Goal: Task Accomplishment & Management: Manage account settings

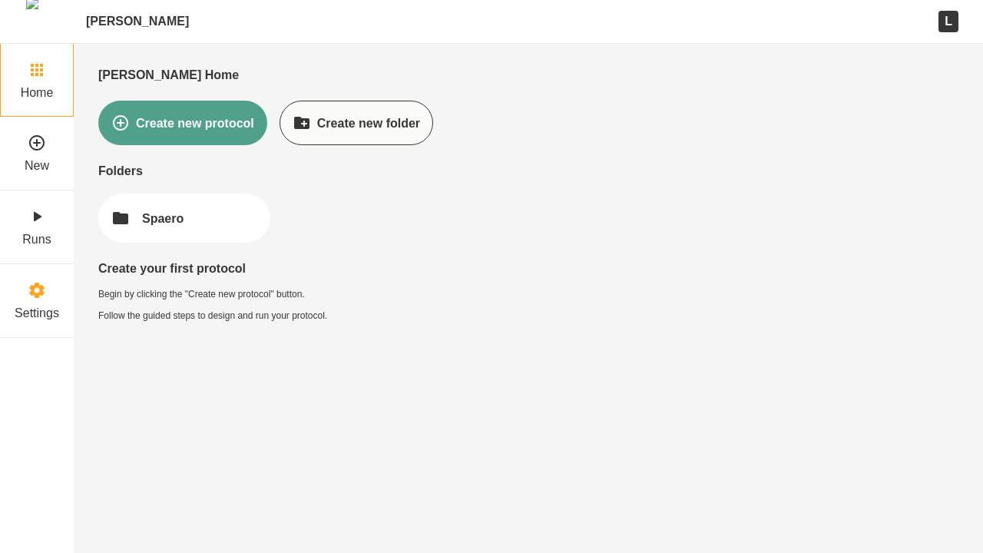
click at [37, 301] on div "Settings" at bounding box center [37, 300] width 45 height 39
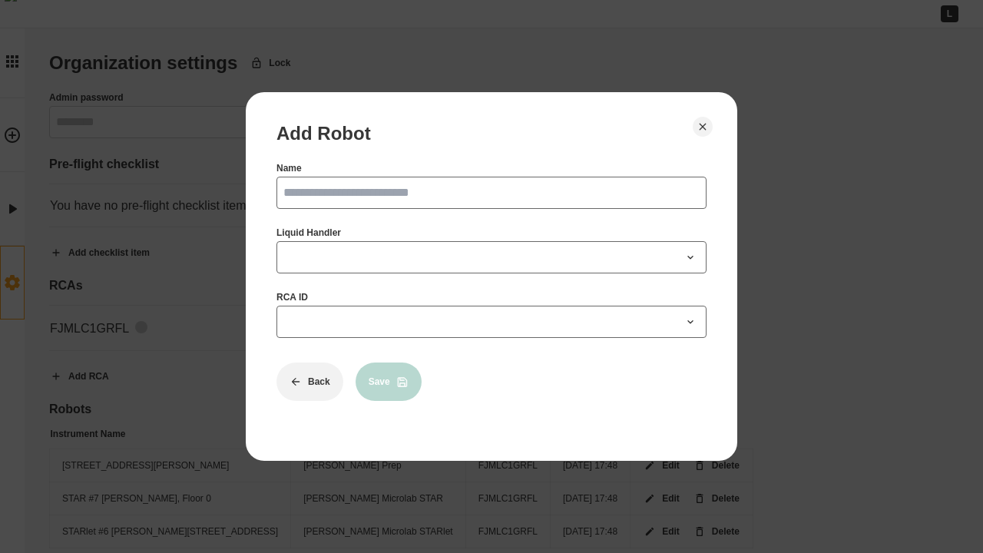
scroll to position [34, 0]
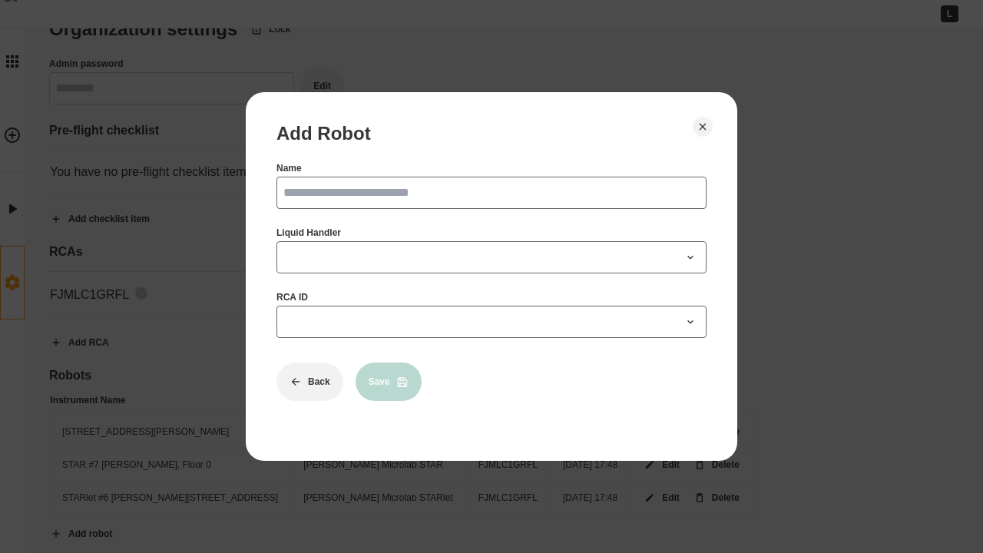
click at [491, 193] on input "Name" at bounding box center [491, 193] width 430 height 32
type input "*********"
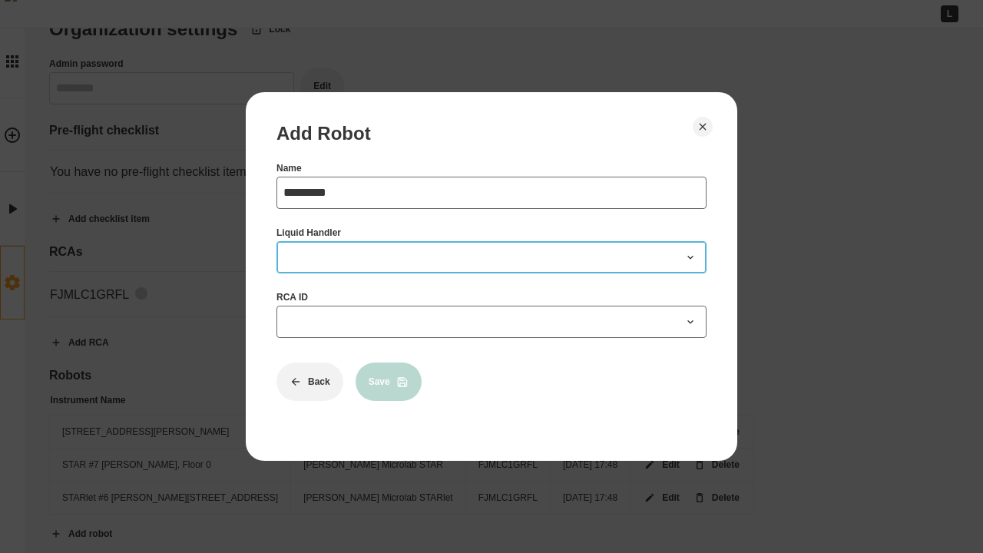
click at [491, 257] on span at bounding box center [482, 257] width 398 height 18
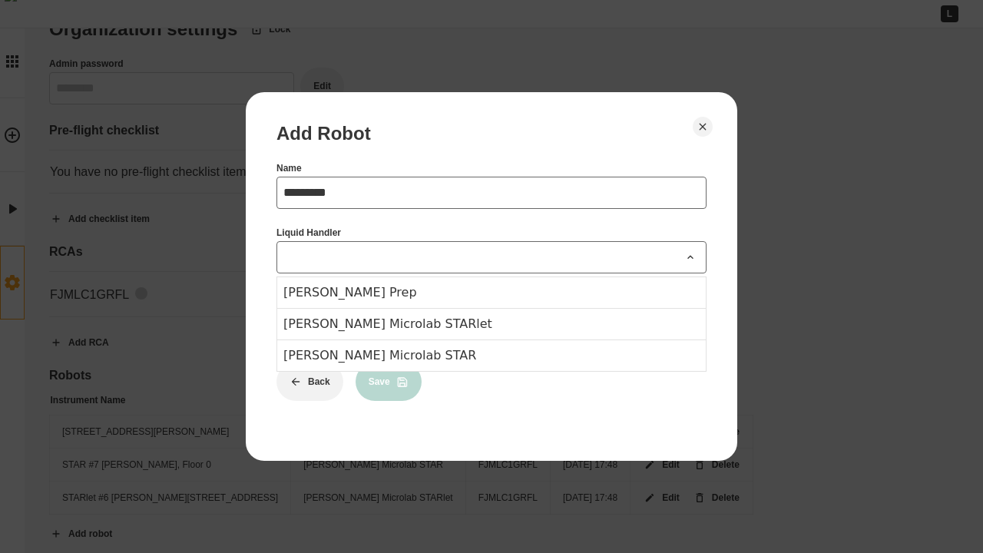
click at [491, 292] on div "[PERSON_NAME] Prep" at bounding box center [491, 292] width 428 height 31
click at [491, 322] on span at bounding box center [482, 321] width 398 height 18
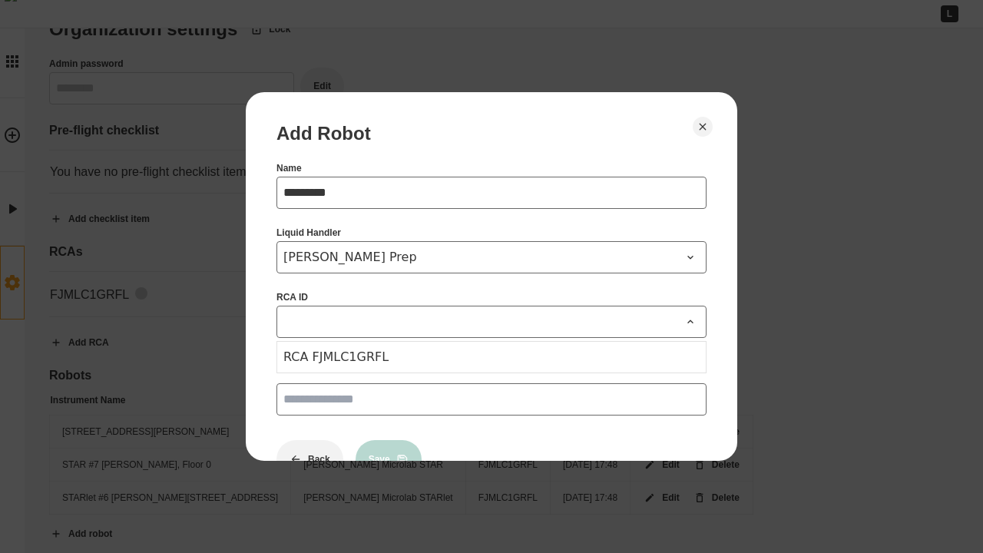
click at [491, 357] on div "RCA FJMLC1GRFL" at bounding box center [491, 357] width 428 height 31
